Goal: Information Seeking & Learning: Learn about a topic

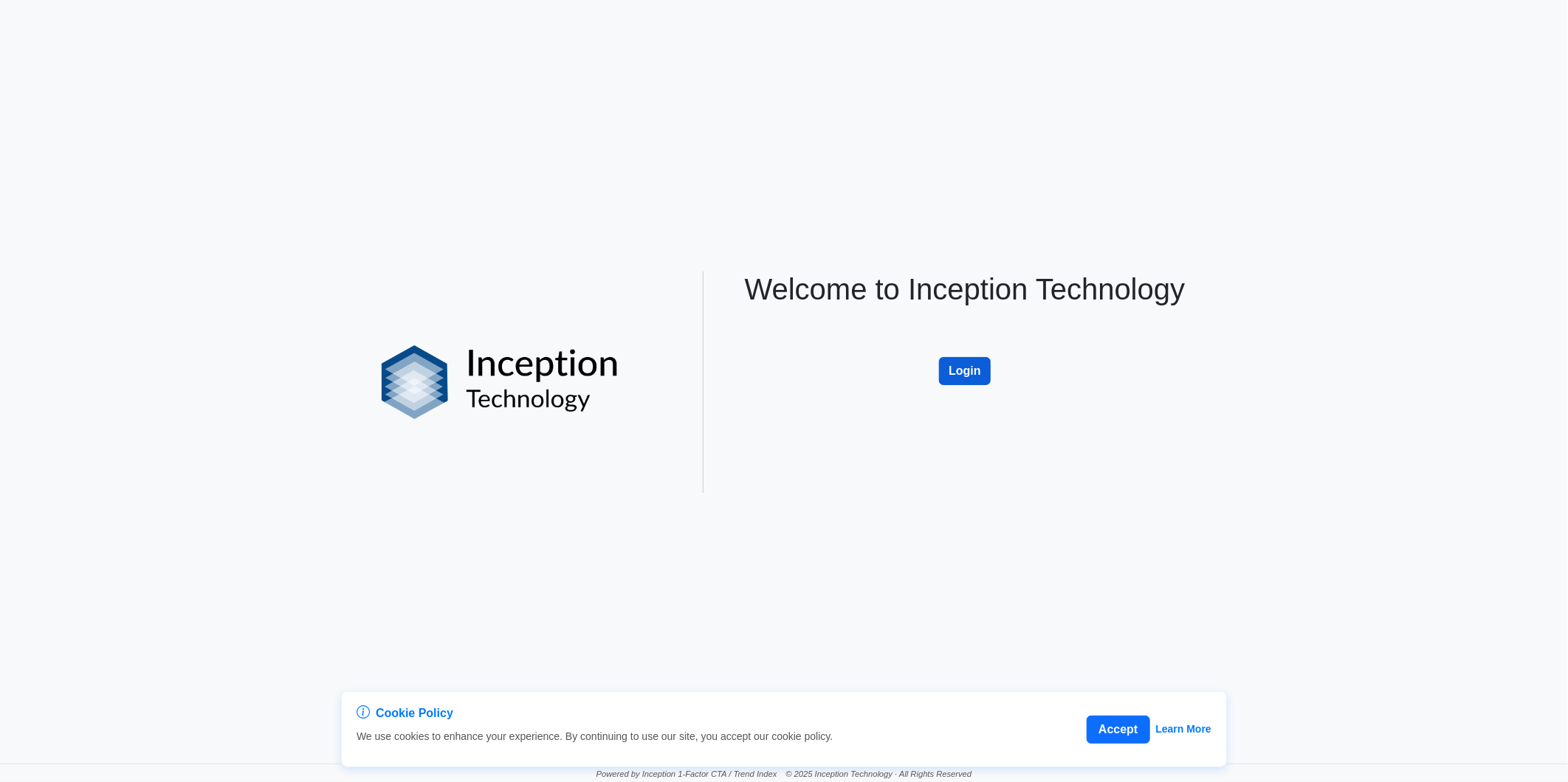
click at [964, 369] on button "Login" at bounding box center [964, 370] width 52 height 28
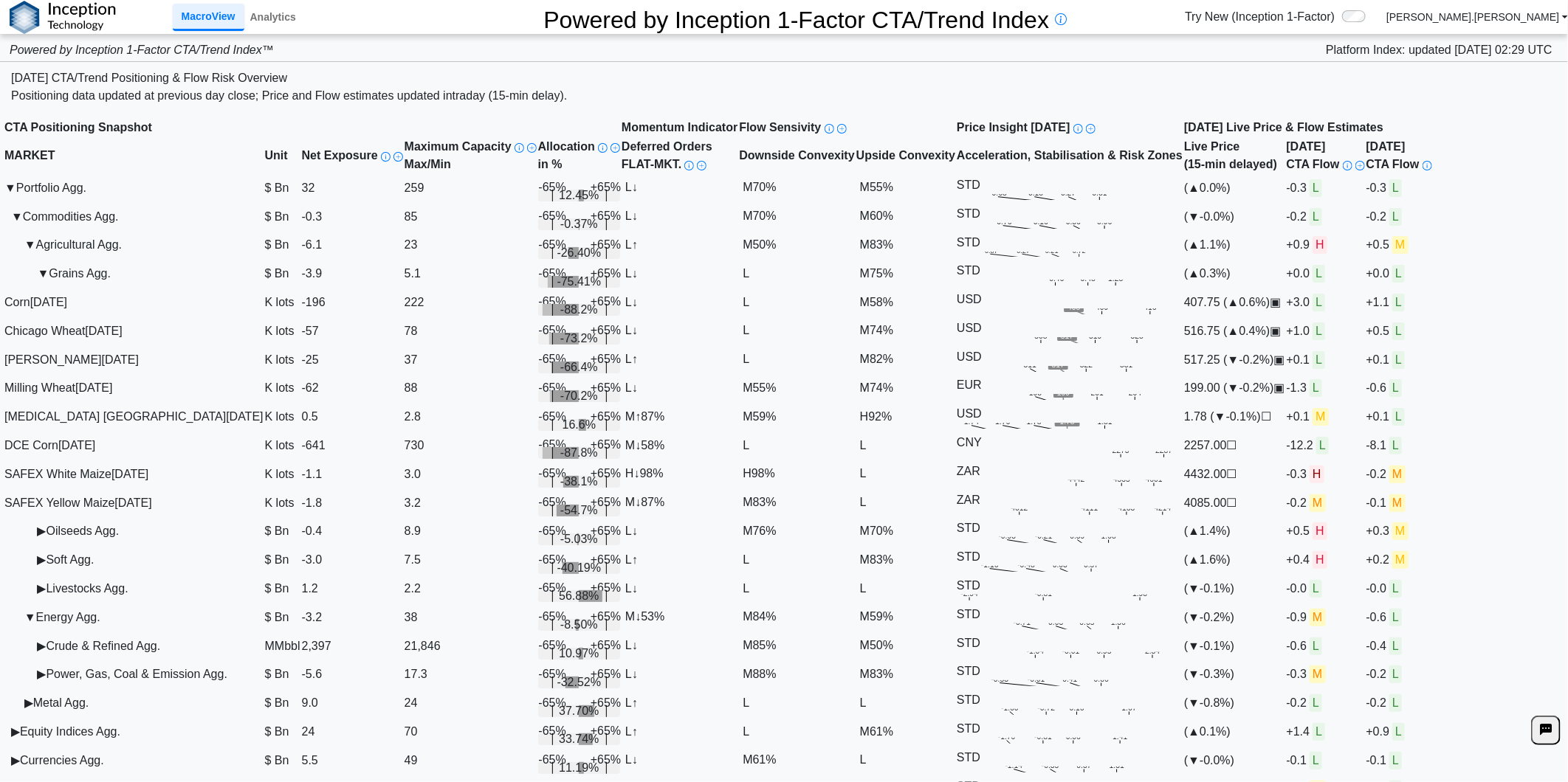
drag, startPoint x: 1057, startPoint y: 62, endPoint x: 1044, endPoint y: 70, distance: 15.3
click at [1057, 69] on div "[DATE] CTA/Trend Positioning & Flow Risk Overview" at bounding box center [784, 78] width 1546 height 17
click at [271, 19] on link "Analytics" at bounding box center [273, 17] width 58 height 25
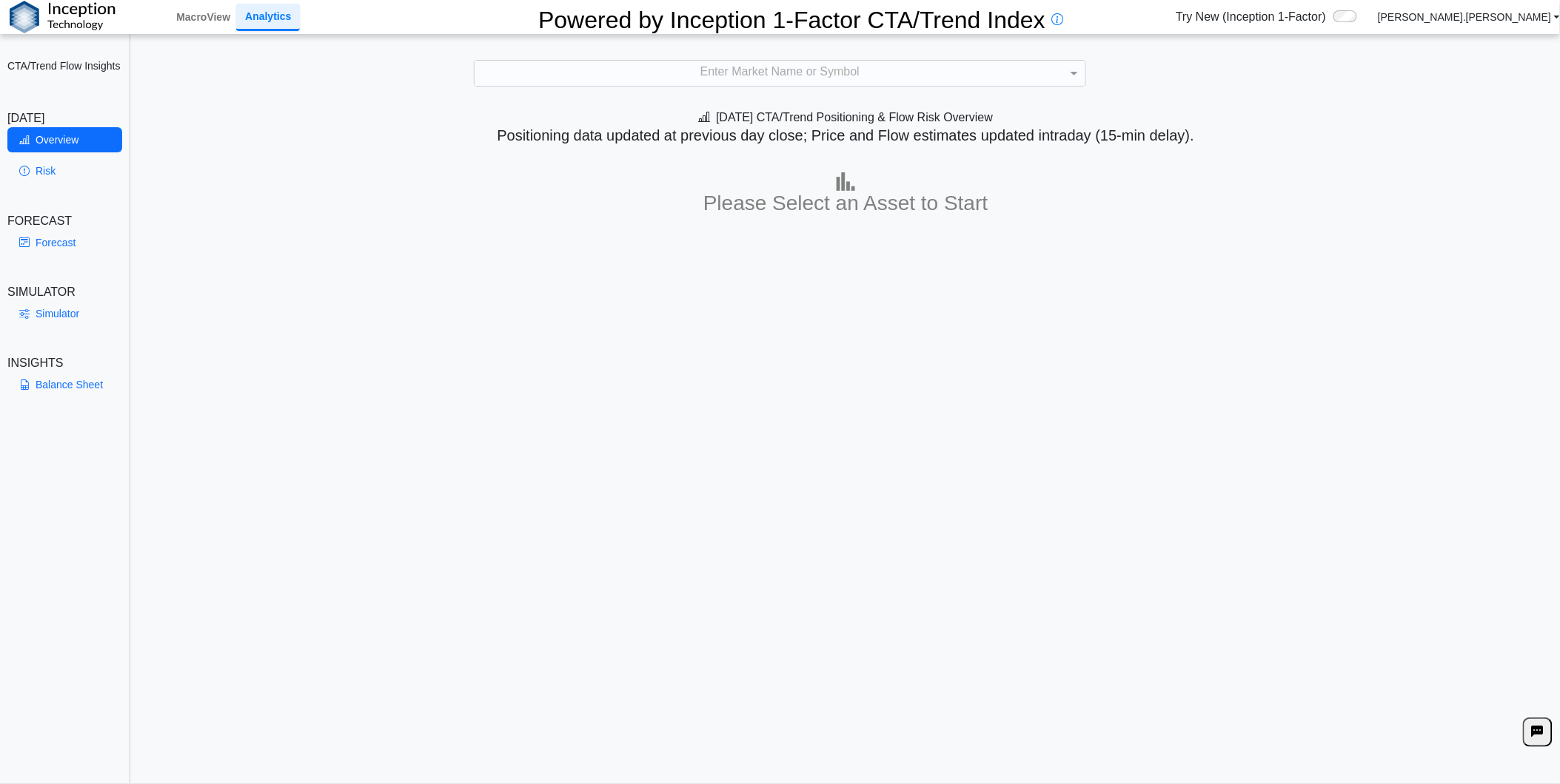
click at [655, 88] on div "**********" at bounding box center [780, 401] width 1560 height 802
click at [654, 83] on div "Enter Market Name or Symbol" at bounding box center [780, 73] width 611 height 25
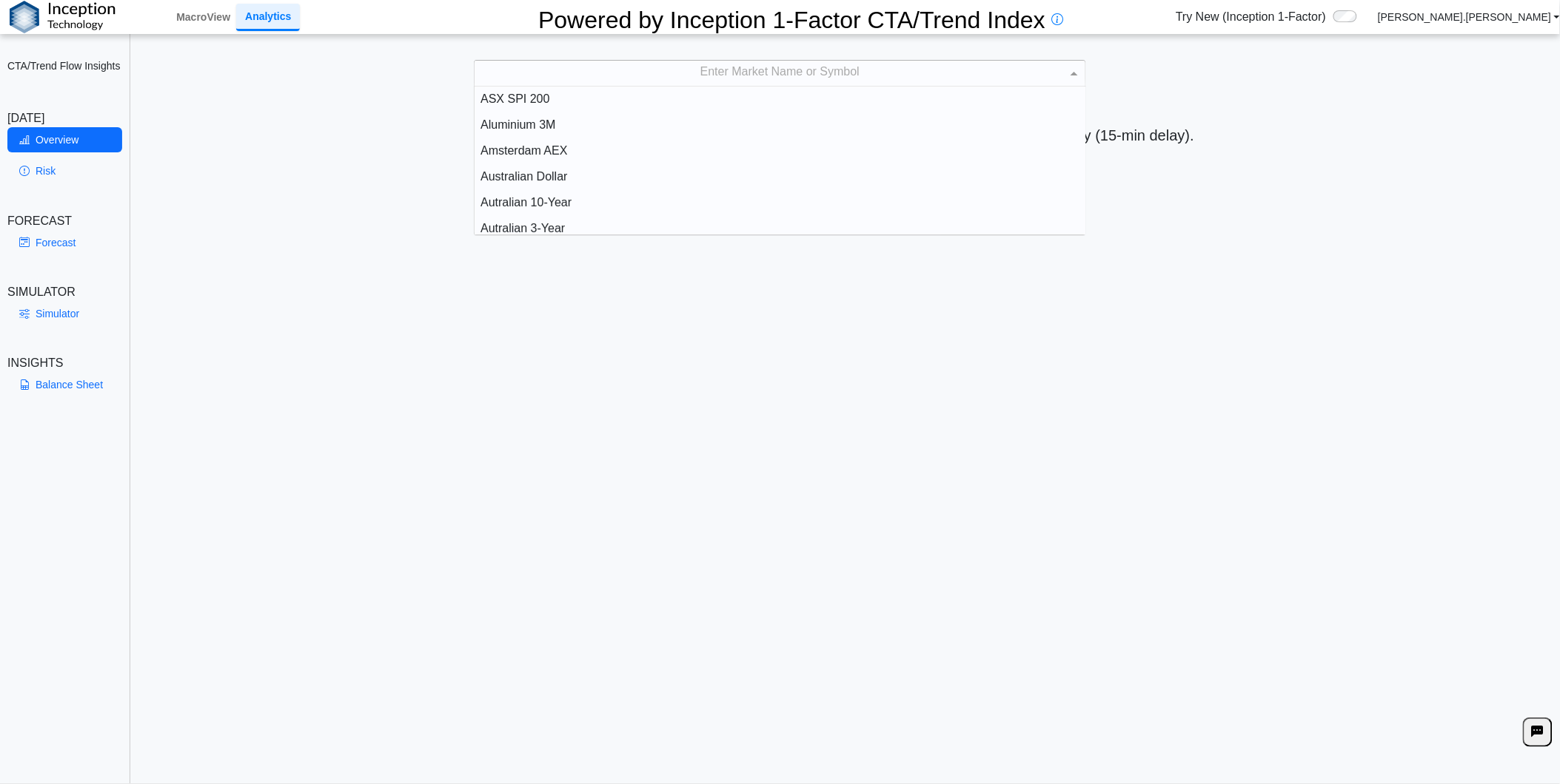
scroll to position [136, 599]
click at [627, 72] on div "Enter Market Name or Symbol" at bounding box center [780, 73] width 611 height 25
type input "****"
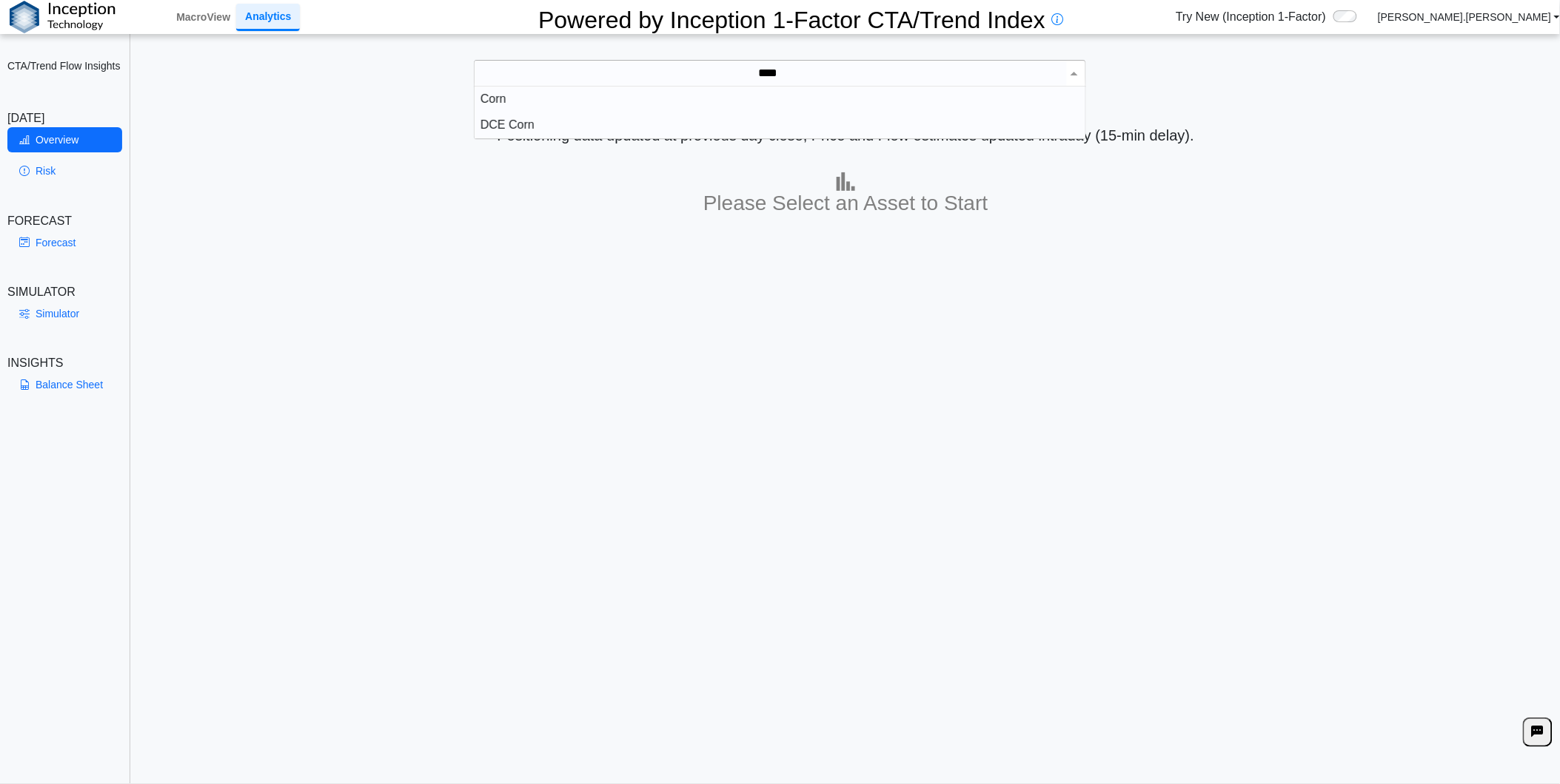
scroll to position [39, 599]
click at [659, 98] on div "Corn" at bounding box center [780, 99] width 611 height 26
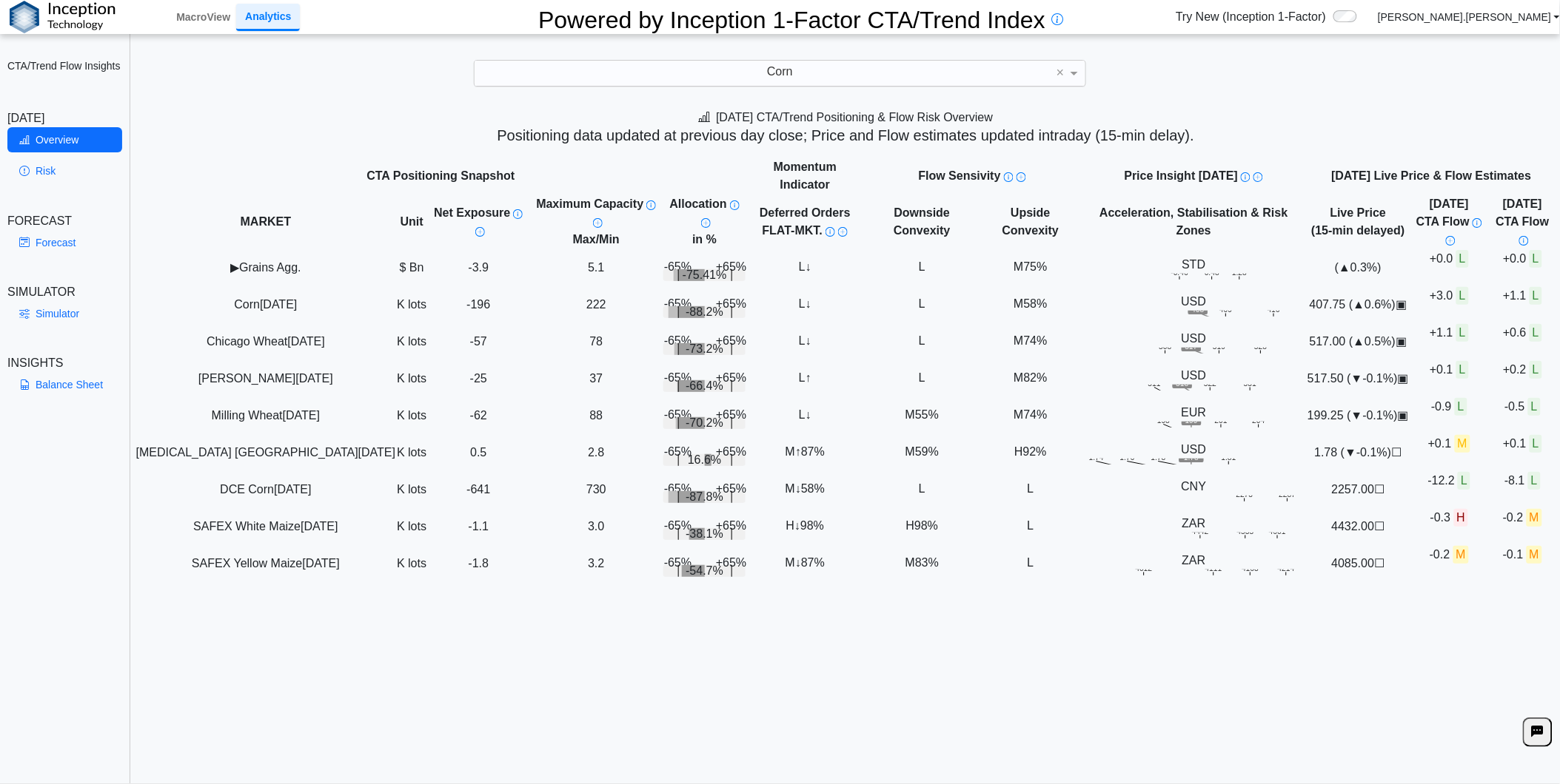
click at [245, 703] on div "[DATE] CTA/Trend Positioning & Flow Risk Overview Positioning data updated at p…" at bounding box center [846, 442] width 1428 height 682
click at [53, 168] on link "Risk" at bounding box center [64, 171] width 115 height 25
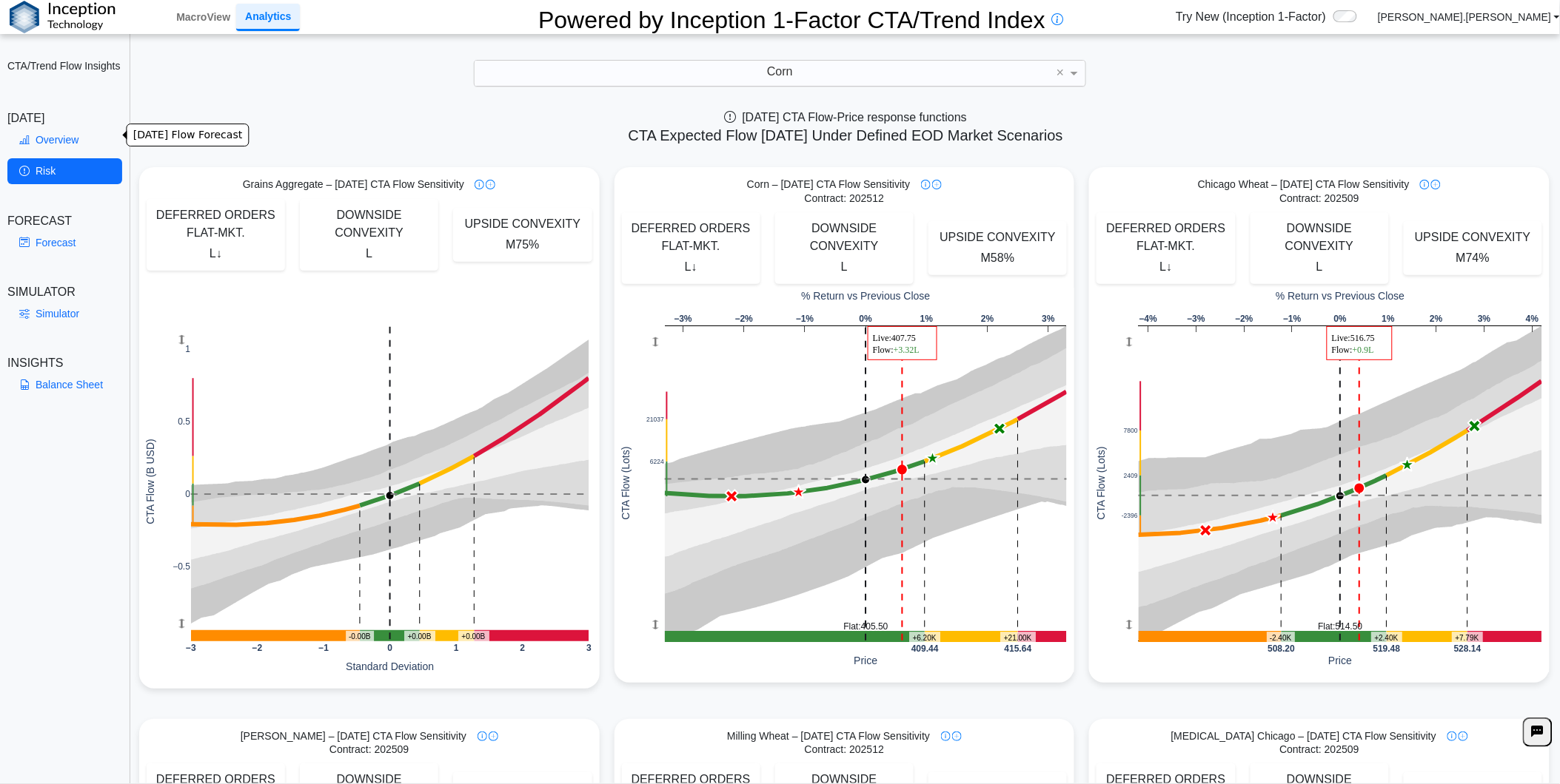
click at [60, 129] on link "Overview" at bounding box center [64, 139] width 115 height 25
